Goal: Use online tool/utility: Utilize a website feature to perform a specific function

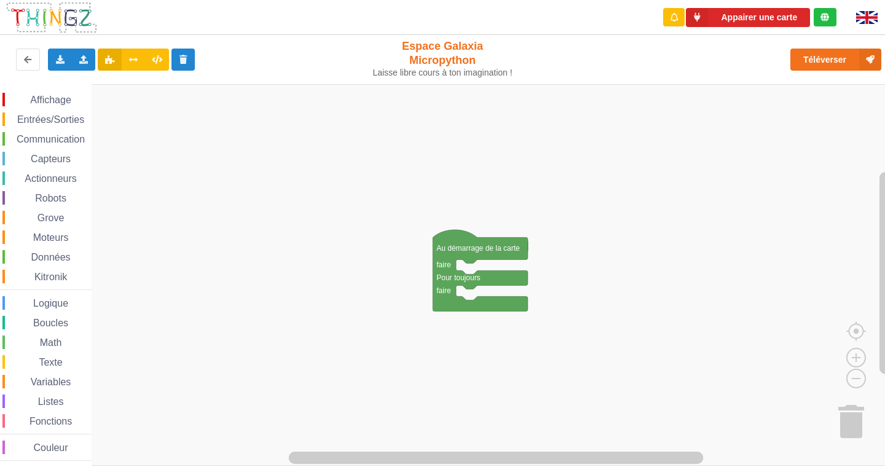
click at [70, 260] on span "Données" at bounding box center [51, 257] width 43 height 10
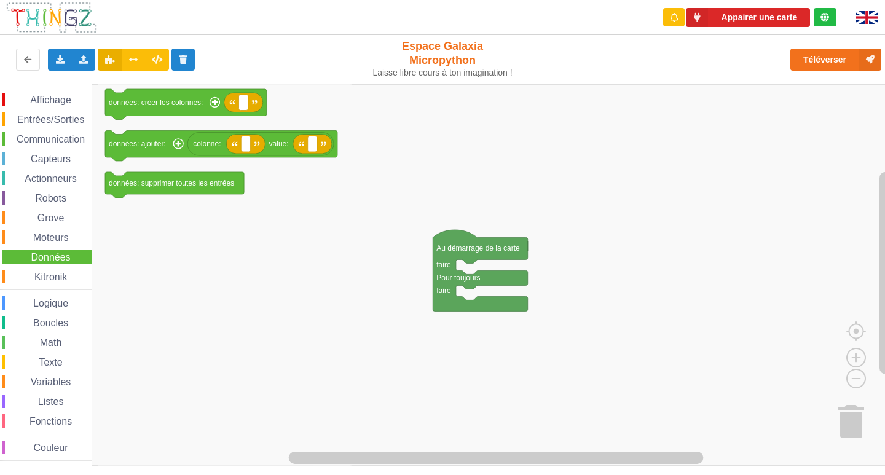
click at [52, 238] on span "Moteurs" at bounding box center [50, 237] width 39 height 10
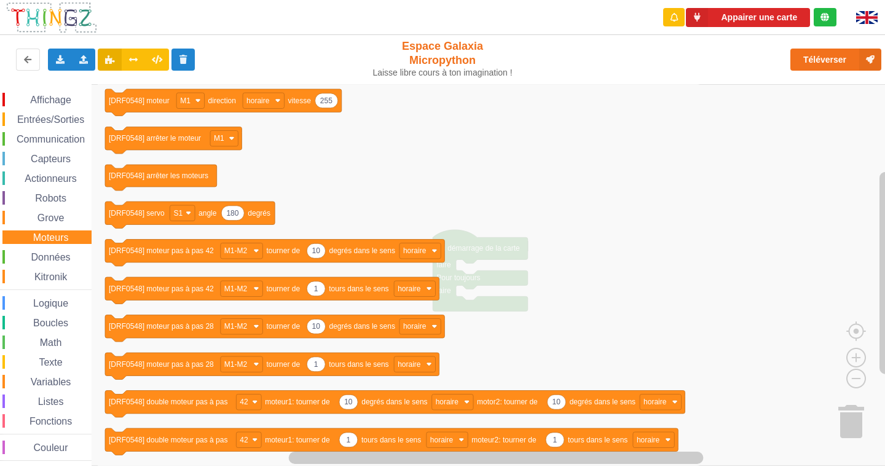
click at [46, 143] on span "Communication" at bounding box center [51, 139] width 72 height 10
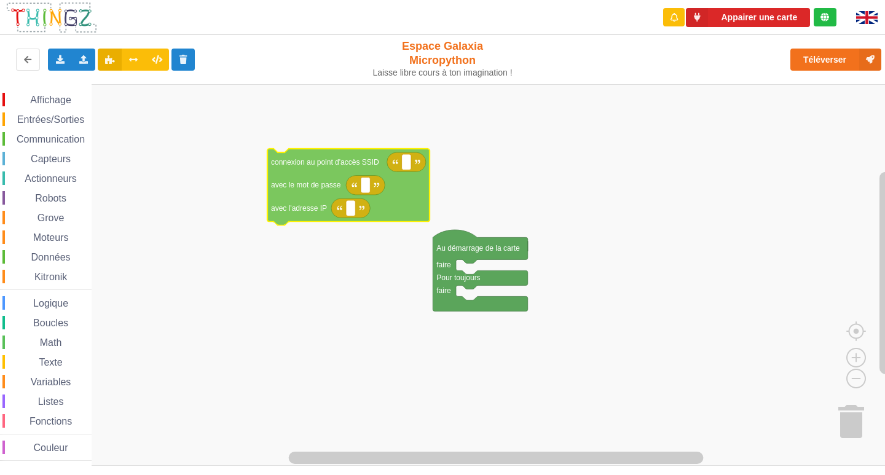
click at [217, 197] on div "Affichage Entrées/Sorties Communication Capteurs Actionneurs Robots Grove Moteu…" at bounding box center [447, 275] width 894 height 382
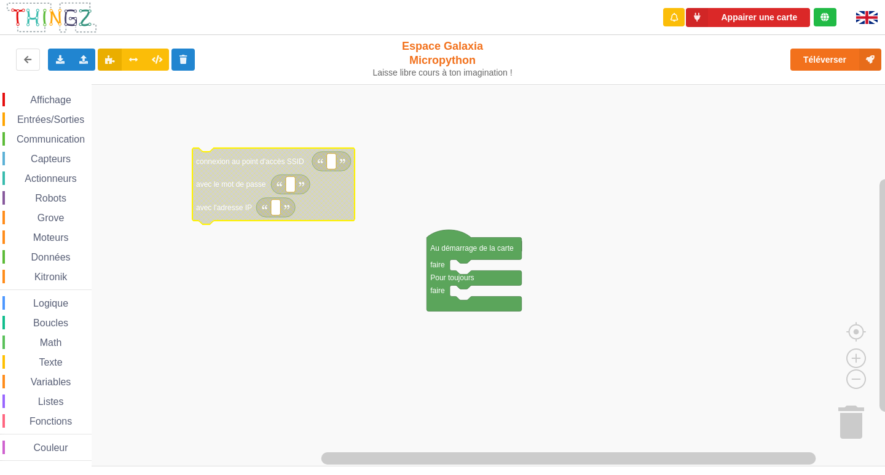
click at [240, 167] on icon "Espace de travail de Blocky" at bounding box center [273, 186] width 162 height 77
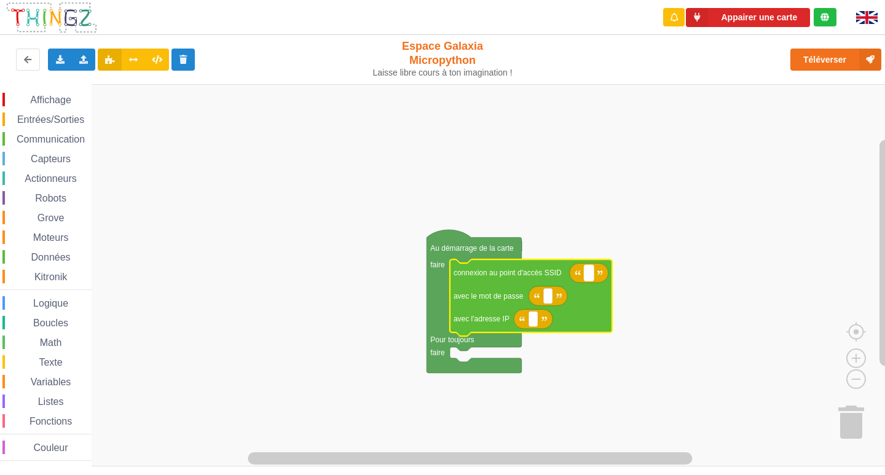
click at [592, 279] on rect "Espace de travail de Blocky" at bounding box center [589, 273] width 9 height 16
type input "NETGEAR38"
click at [556, 302] on icon "Espace de travail de Blocky" at bounding box center [548, 296] width 39 height 20
click at [543, 302] on rect "Espace de travail de Blocky" at bounding box center [547, 296] width 9 height 16
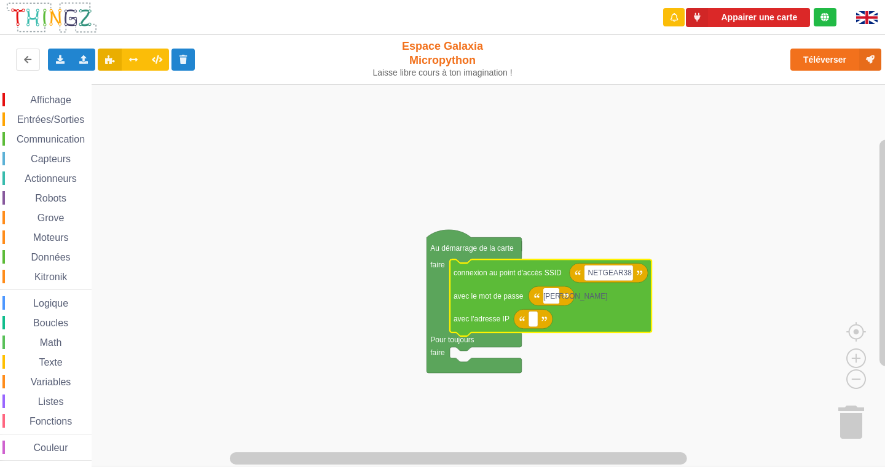
type input "J"
type input "joyoustuba995"
click at [534, 320] on text "Espace de travail de Blocky" at bounding box center [533, 319] width 2 height 9
type input "10.0.0.???"
click at [609, 161] on rect "Espace de travail de Blocky" at bounding box center [447, 275] width 894 height 382
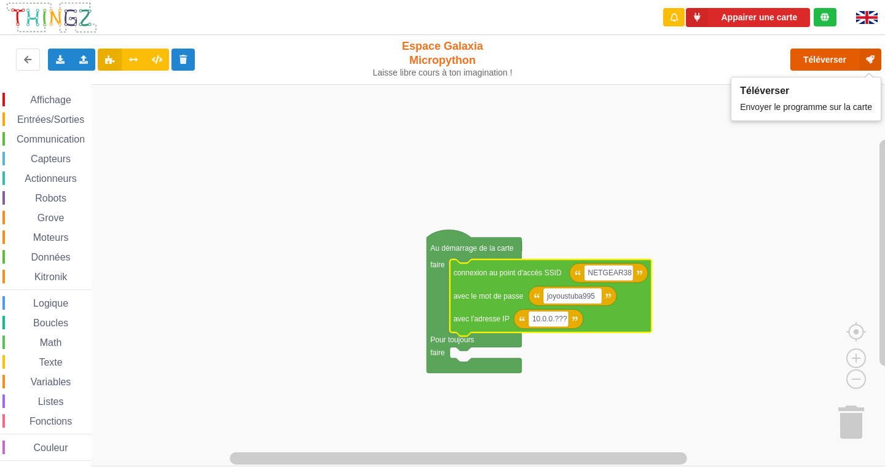
click at [831, 57] on button "Téléverser" at bounding box center [836, 60] width 91 height 22
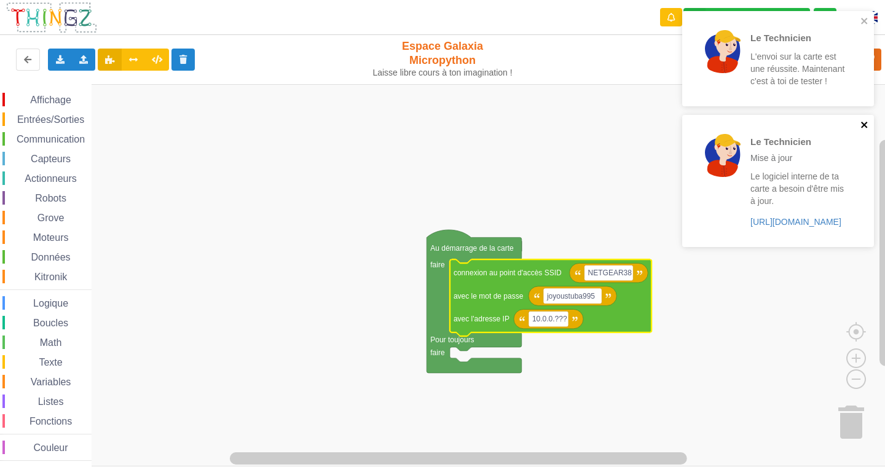
click at [867, 124] on icon "close" at bounding box center [865, 125] width 9 height 10
click at [864, 22] on icon "close" at bounding box center [864, 21] width 6 height 6
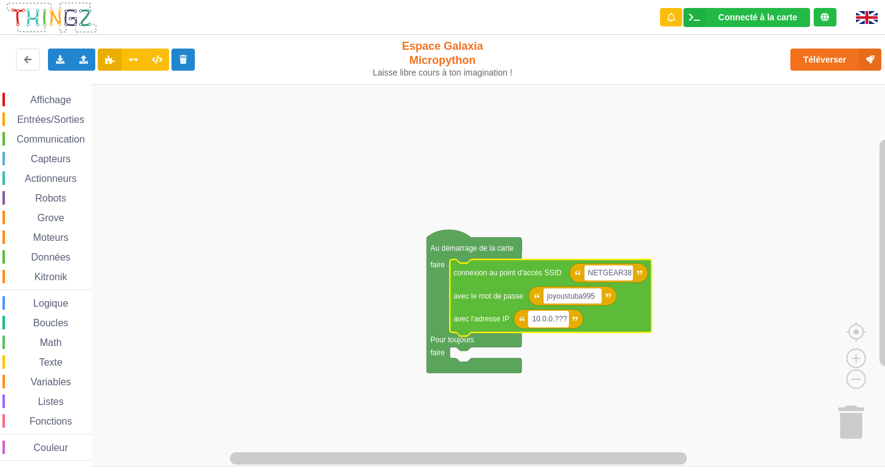
click at [568, 315] on rect "Espace de travail de Blocky" at bounding box center [549, 319] width 40 height 16
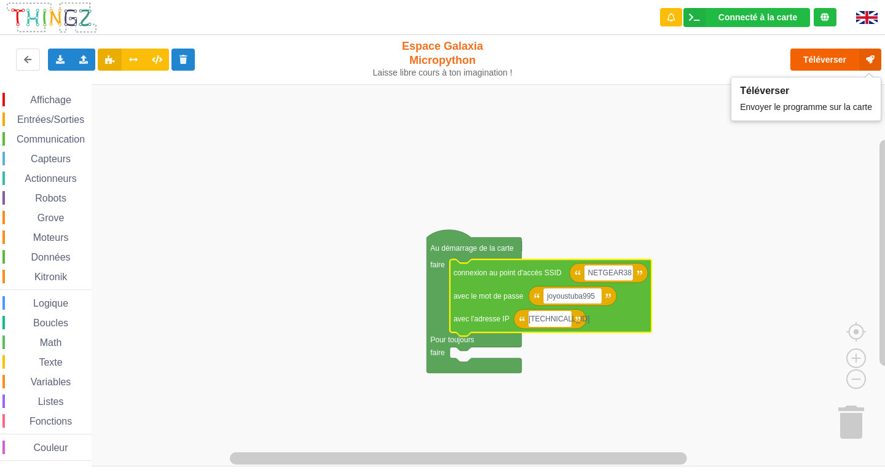
type input "[TECHNICAL_ID]"
click at [831, 55] on button "Téléverser" at bounding box center [836, 60] width 91 height 22
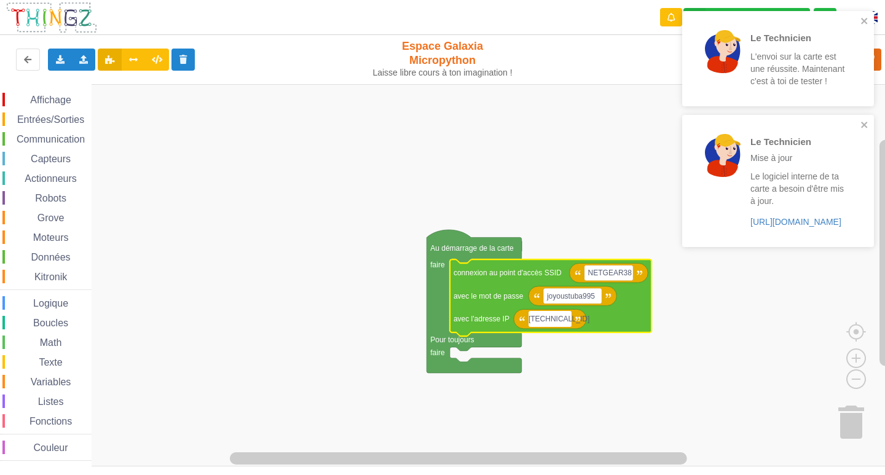
click at [39, 136] on span "Communication" at bounding box center [51, 139] width 72 height 10
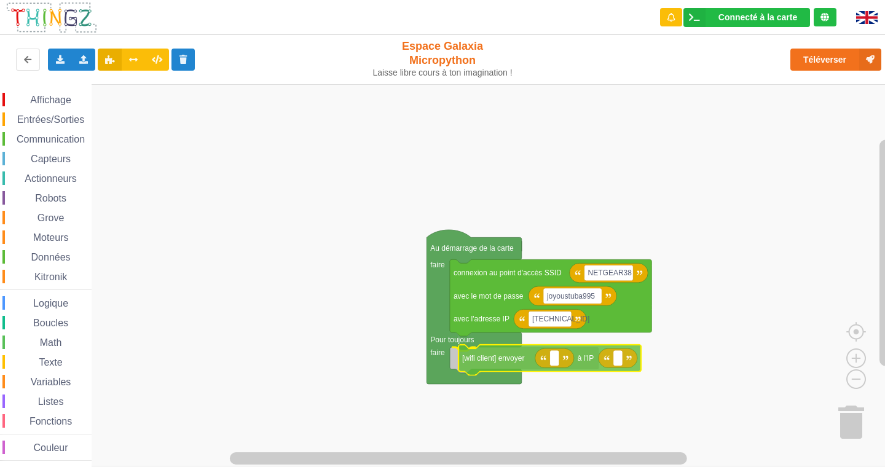
click at [577, 363] on div "Affichage Entrées/Sorties Communication Capteurs Actionneurs Robots Grove Moteu…" at bounding box center [447, 275] width 894 height 382
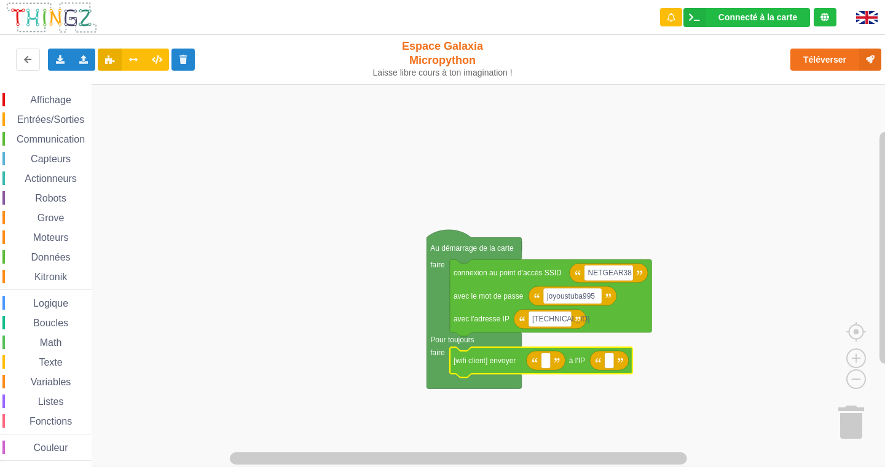
click at [74, 140] on span "Communication" at bounding box center [51, 139] width 72 height 10
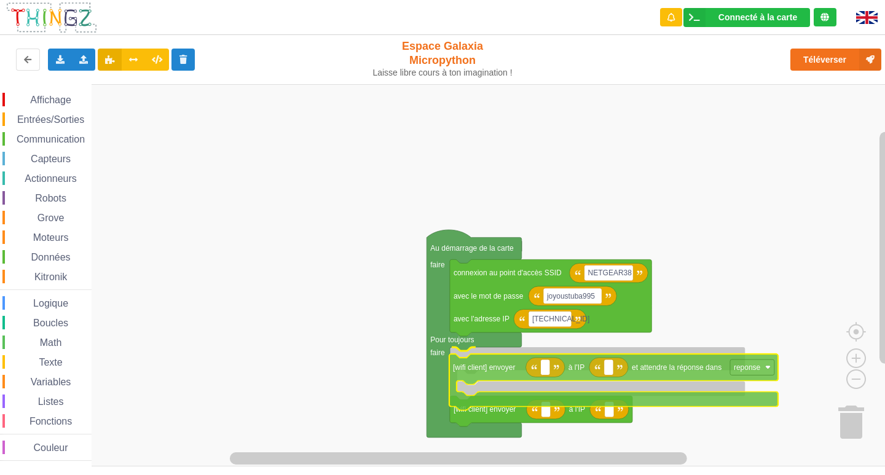
click at [583, 374] on div "Affichage Entrées/Sorties Communication Capteurs Actionneurs Robots Grove Moteu…" at bounding box center [447, 275] width 894 height 382
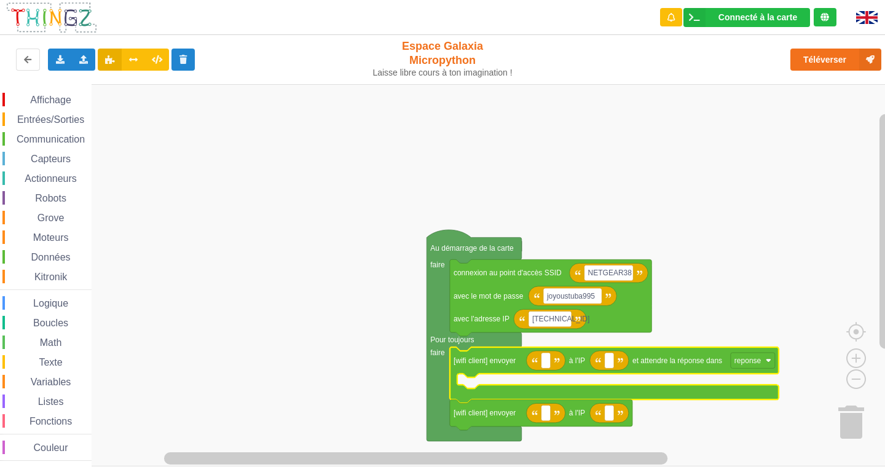
click at [63, 95] on span "Affichage" at bounding box center [50, 100] width 44 height 10
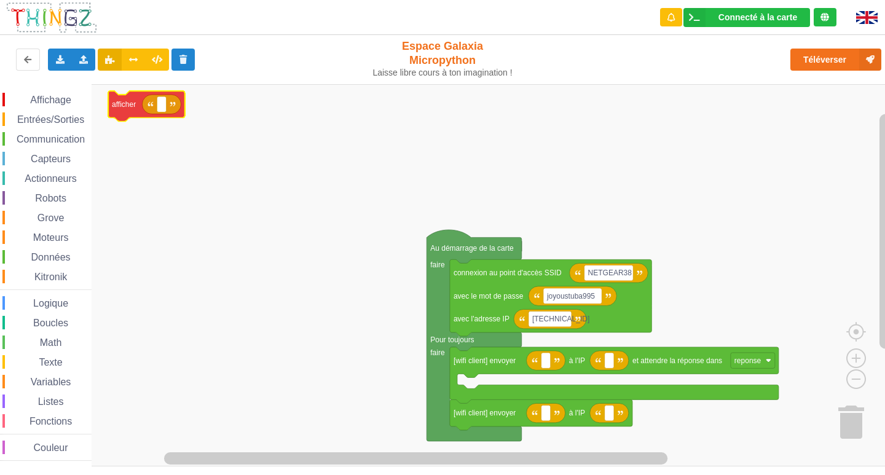
click at [108, 101] on div "Affichage Entrées/Sorties Communication Capteurs Actionneurs Robots Grove Moteu…" at bounding box center [447, 275] width 894 height 382
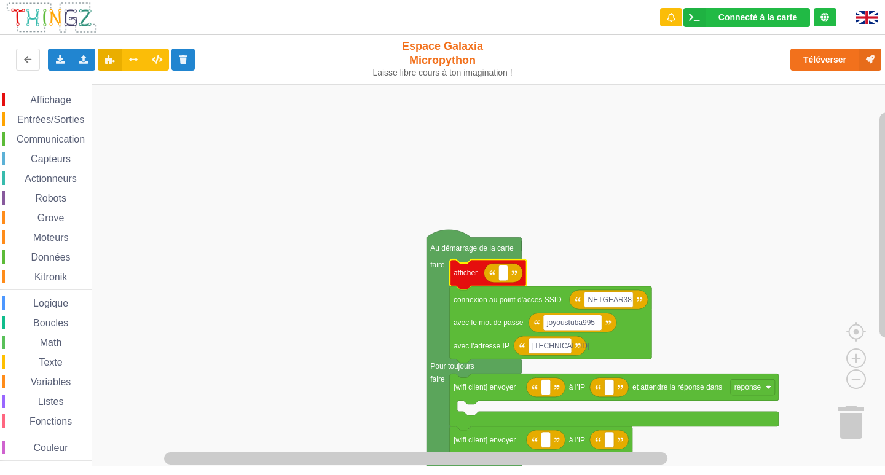
click at [30, 90] on div "Affichage Entrées/Sorties Communication Capteurs Actionneurs Robots Grove Moteu…" at bounding box center [46, 275] width 92 height 382
click at [30, 105] on span "Affichage" at bounding box center [50, 100] width 44 height 10
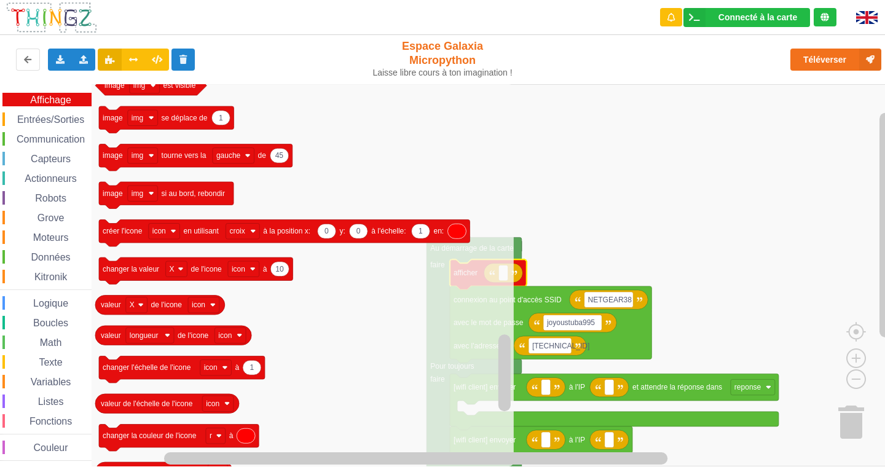
click at [63, 118] on span "Entrées/Sorties" at bounding box center [50, 119] width 71 height 10
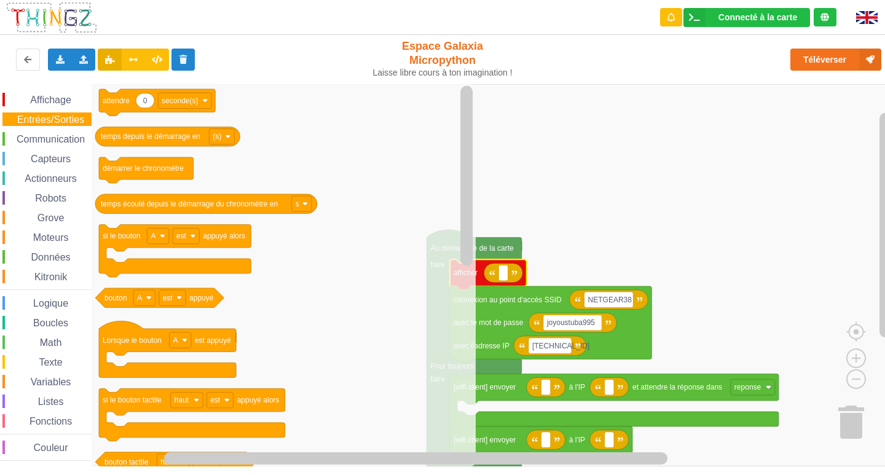
click at [35, 94] on div "Affichage" at bounding box center [46, 100] width 89 height 14
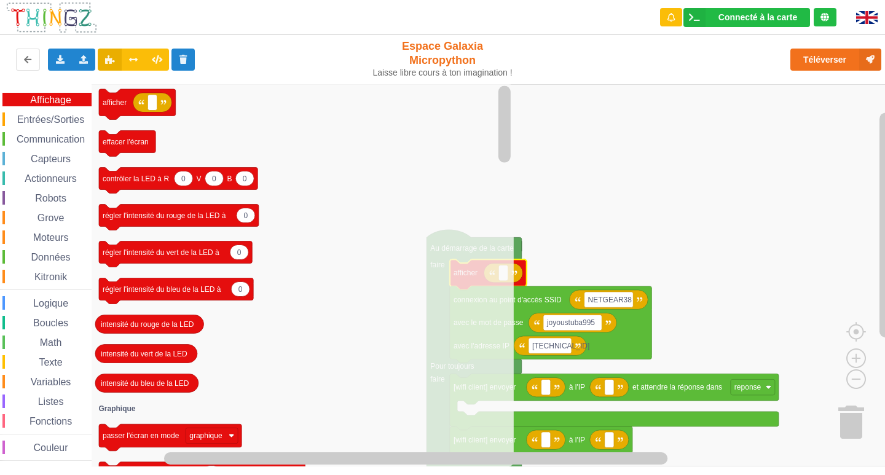
click at [56, 211] on div "Grove" at bounding box center [46, 218] width 89 height 14
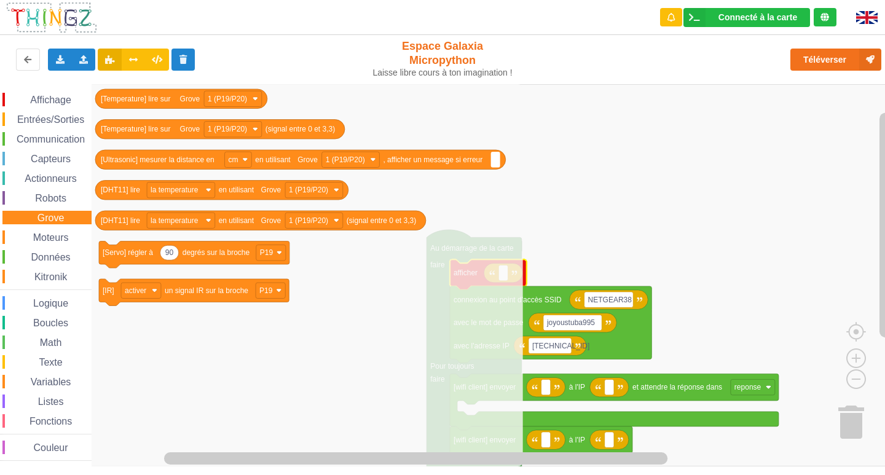
click at [60, 238] on span "Moteurs" at bounding box center [50, 237] width 39 height 10
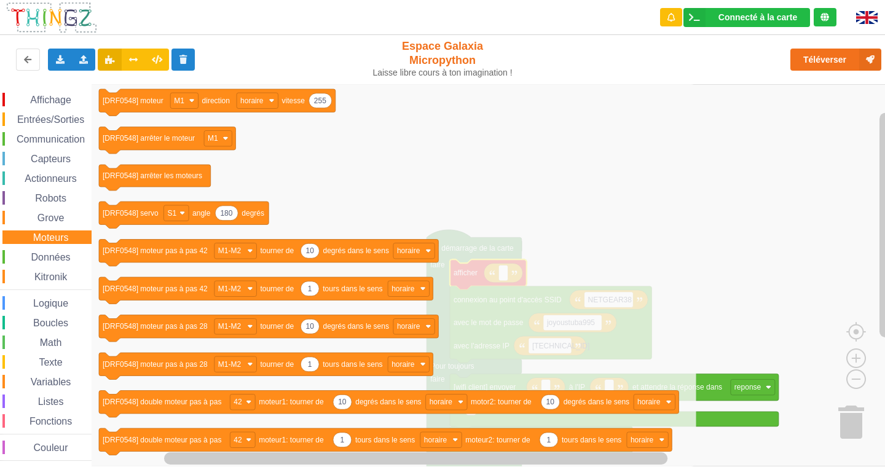
click at [28, 363] on span "Espace de travail de Blocky" at bounding box center [32, 363] width 10 height 10
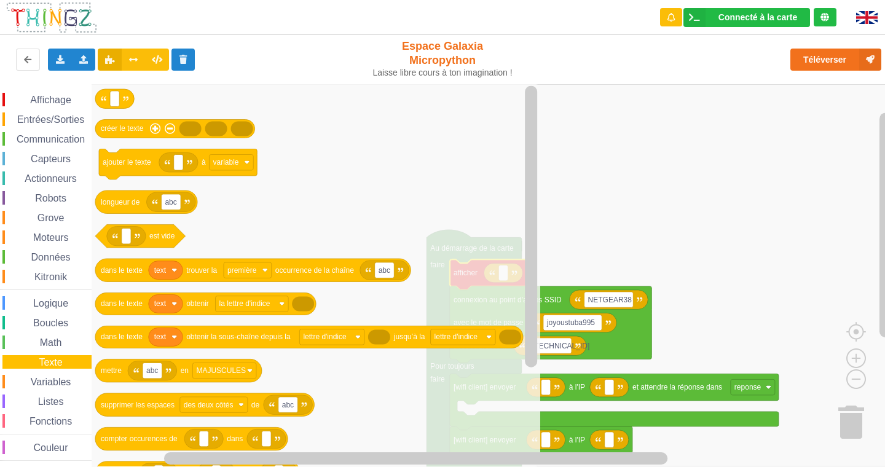
click at [66, 103] on span "Affichage" at bounding box center [50, 100] width 44 height 10
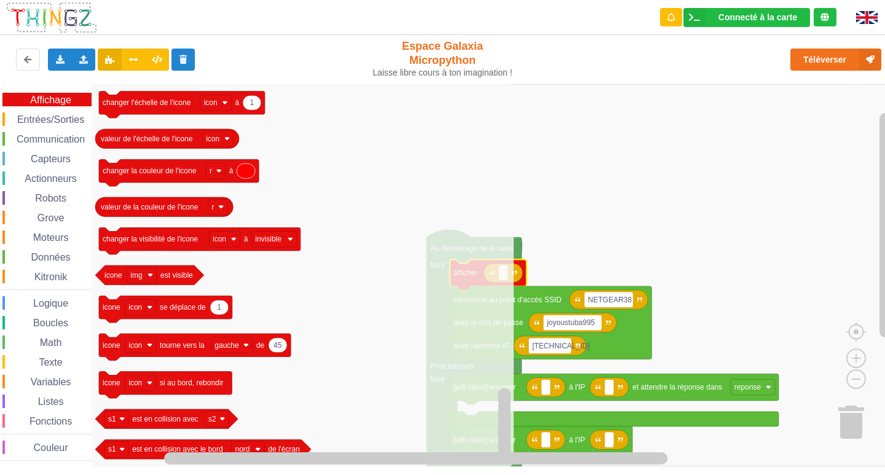
click at [74, 116] on span "Entrées/Sorties" at bounding box center [50, 119] width 71 height 10
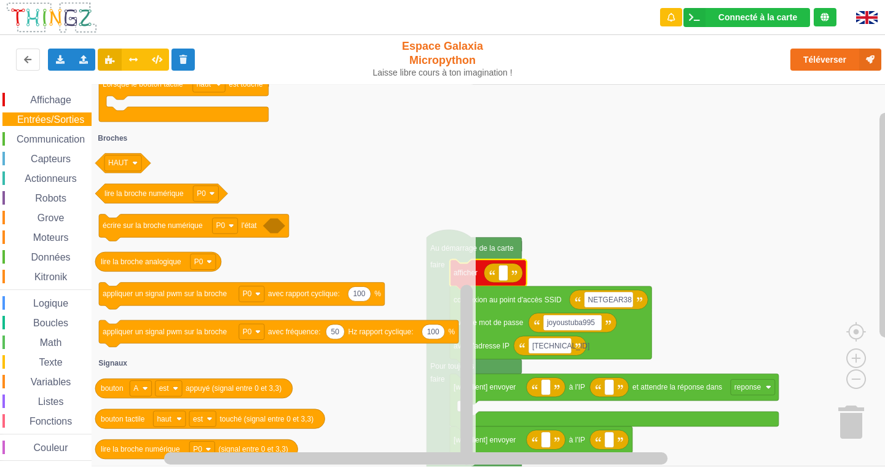
click at [74, 135] on span "Communication" at bounding box center [51, 139] width 72 height 10
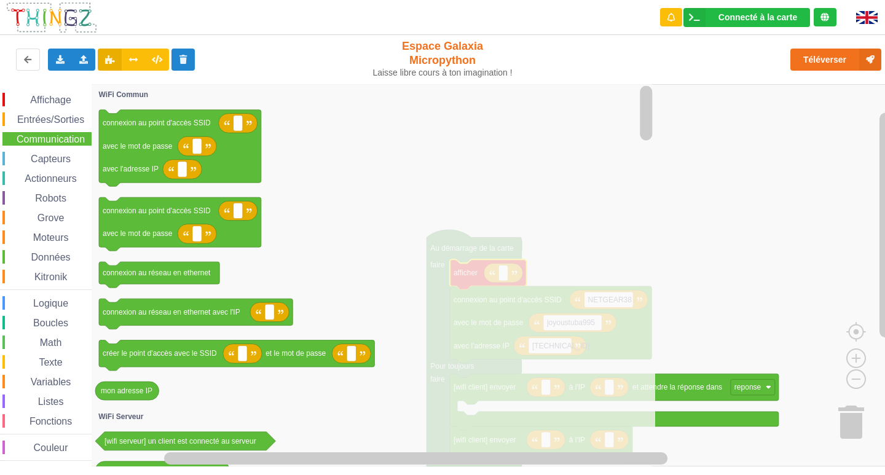
click at [66, 215] on div "Grove" at bounding box center [46, 218] width 89 height 14
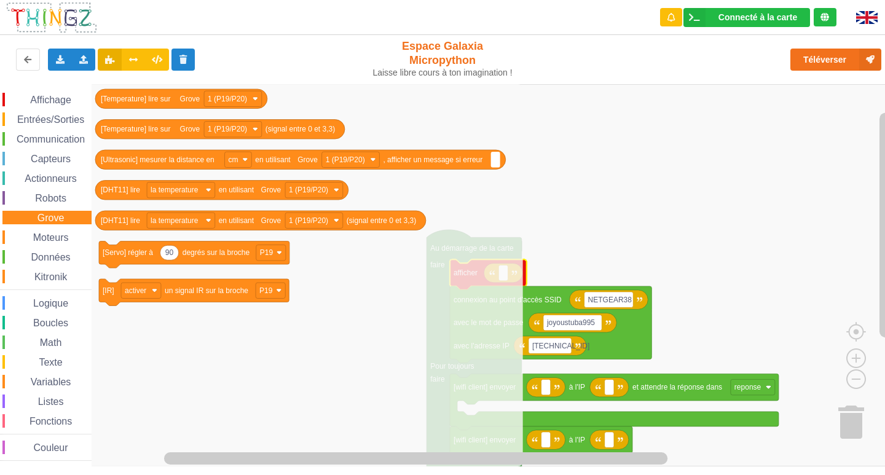
click at [58, 242] on span "Moteurs" at bounding box center [50, 237] width 39 height 10
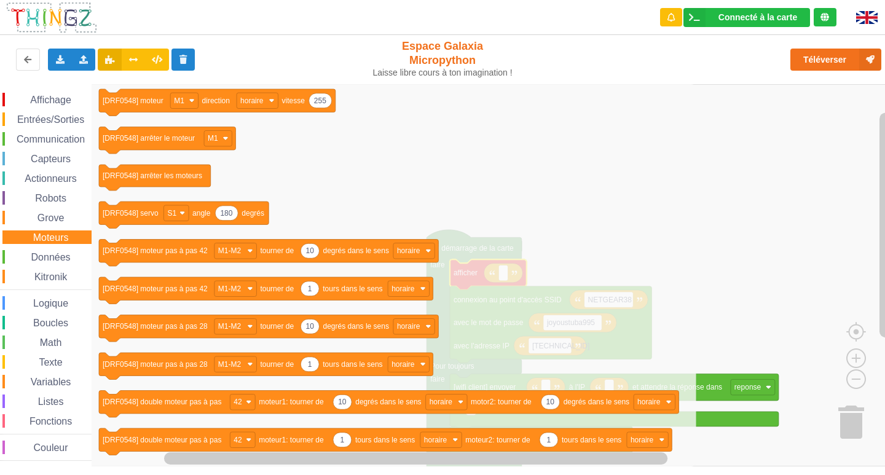
click at [66, 269] on div "Affichage Entrées/Sorties Communication Capteurs Actionneurs Robots Grove Moteu…" at bounding box center [46, 277] width 92 height 368
click at [66, 275] on span "Kitronik" at bounding box center [51, 277] width 36 height 10
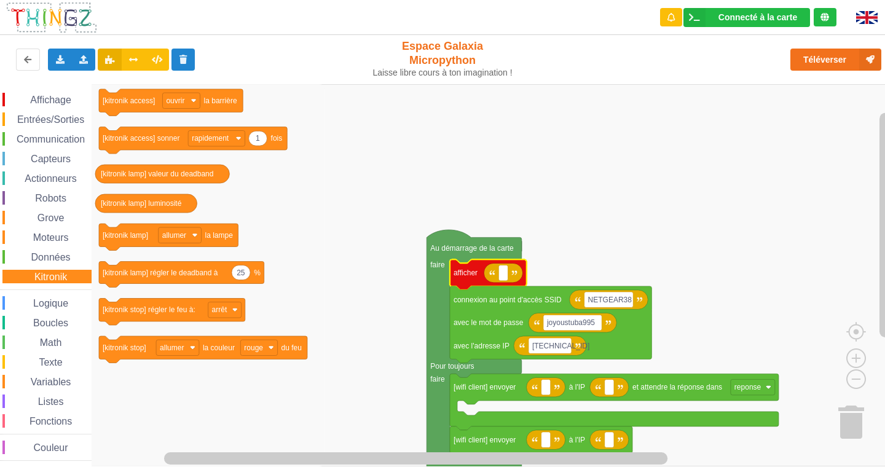
click at [47, 362] on span "Texte" at bounding box center [50, 362] width 27 height 10
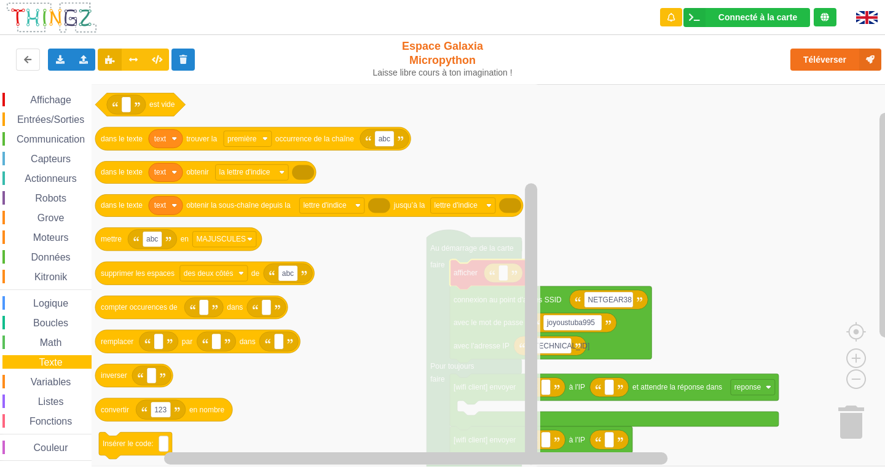
click at [53, 387] on div "Variables" at bounding box center [46, 382] width 89 height 14
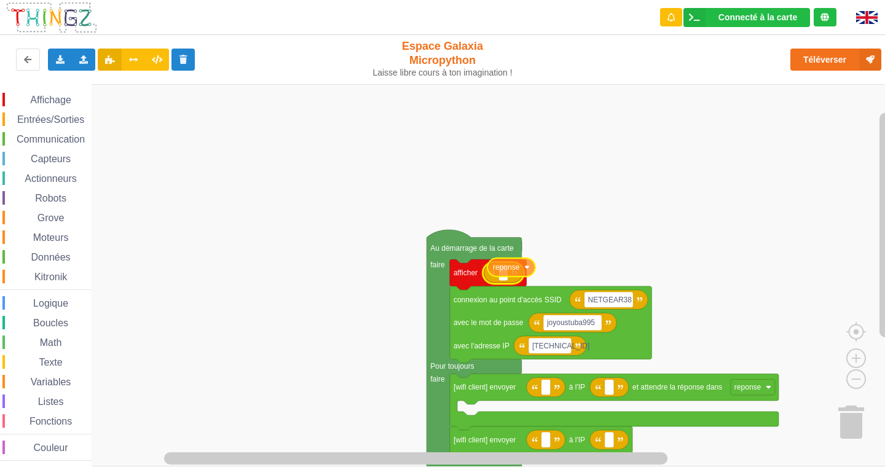
click at [525, 271] on div "Affichage Entrées/Sorties Communication Capteurs Actionneurs Robots Grove Moteu…" at bounding box center [447, 275] width 894 height 382
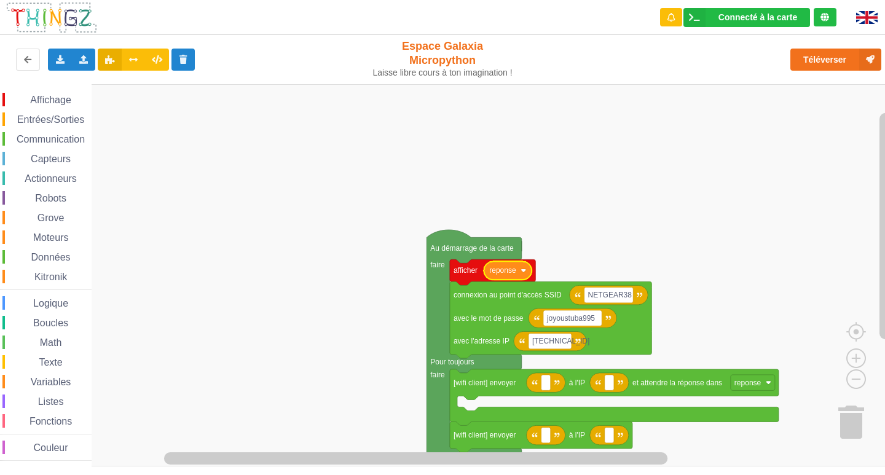
click at [594, 212] on rect "Espace de travail de Blocky" at bounding box center [447, 275] width 894 height 382
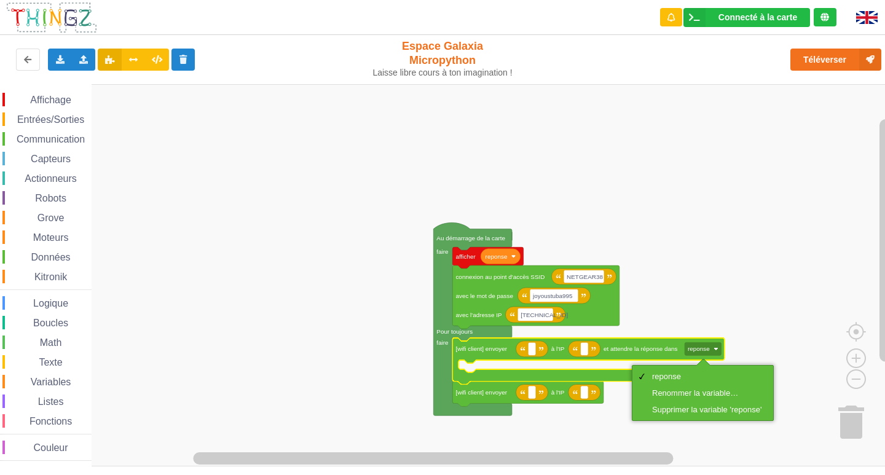
click at [720, 280] on rect "Espace de travail de Blocky" at bounding box center [447, 275] width 894 height 382
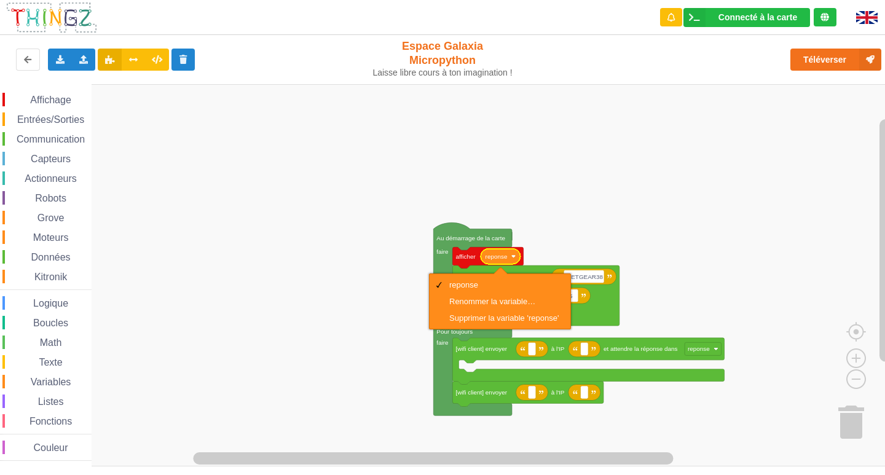
click at [559, 252] on rect "Espace de travail de Blocky" at bounding box center [447, 275] width 894 height 382
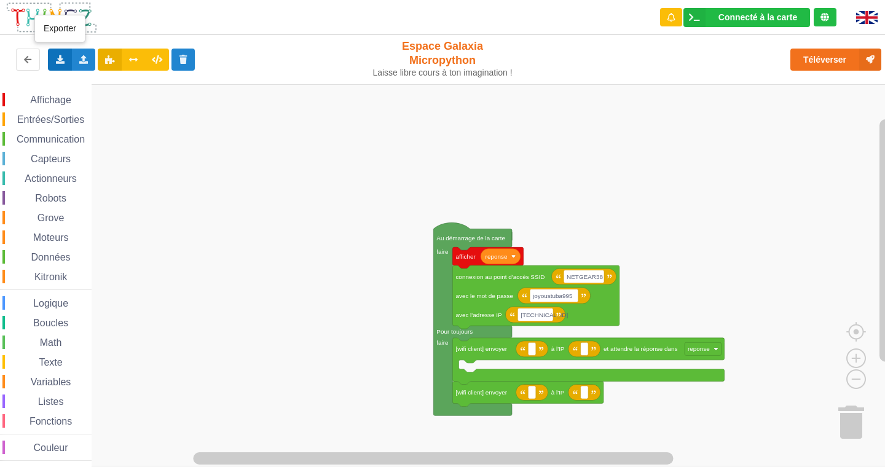
click at [60, 66] on div "Exporter l'assemblage de blocs Exporter l'assemblage de blocs au format Python" at bounding box center [60, 60] width 24 height 22
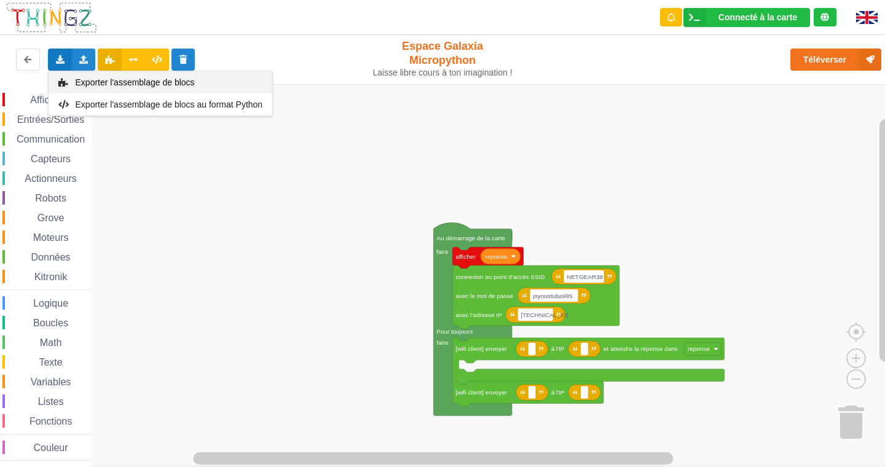
click at [97, 88] on div "Exporter l'assemblage de blocs" at bounding box center [161, 82] width 224 height 22
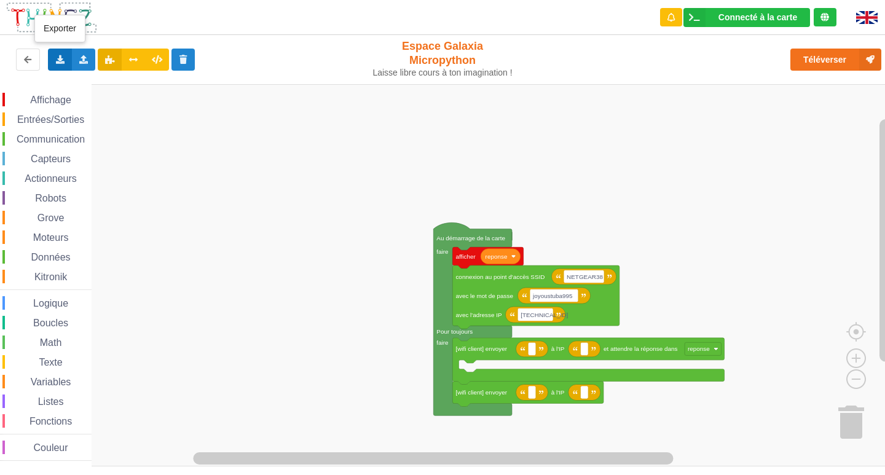
click at [60, 63] on icon at bounding box center [60, 58] width 10 height 7
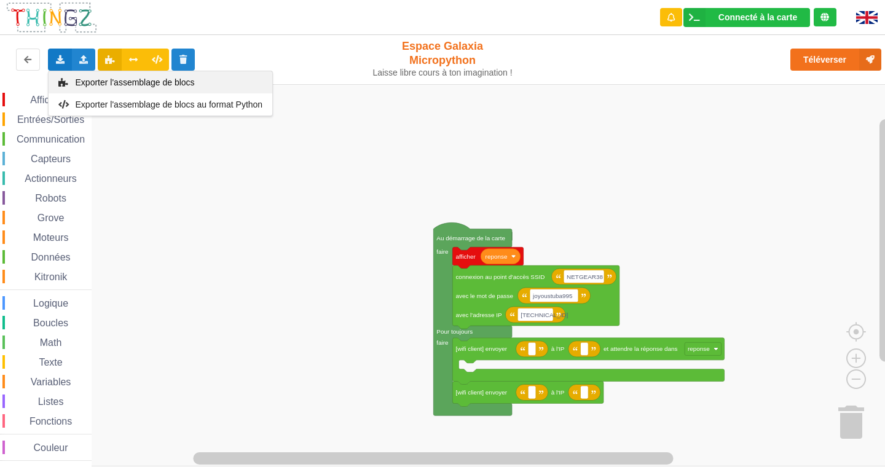
click at [138, 76] on div "Exporter l'assemblage de blocs" at bounding box center [161, 82] width 224 height 22
